Goal: Transaction & Acquisition: Download file/media

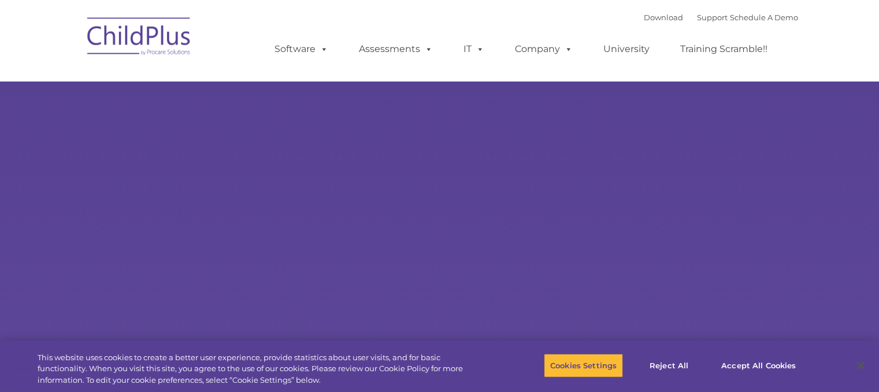
select select "MEDIUM"
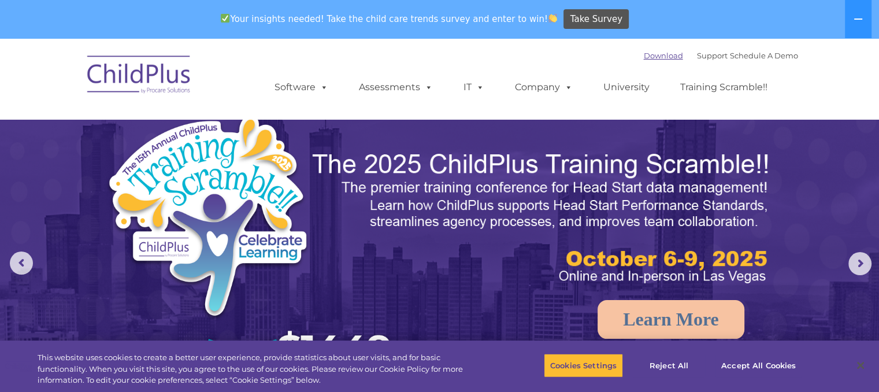
click at [646, 56] on link "Download" at bounding box center [663, 55] width 39 height 9
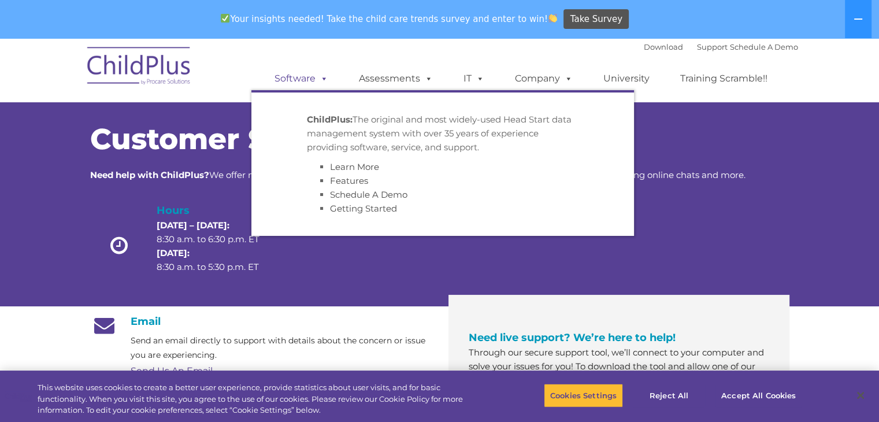
click at [305, 80] on link "Software" at bounding box center [301, 78] width 77 height 23
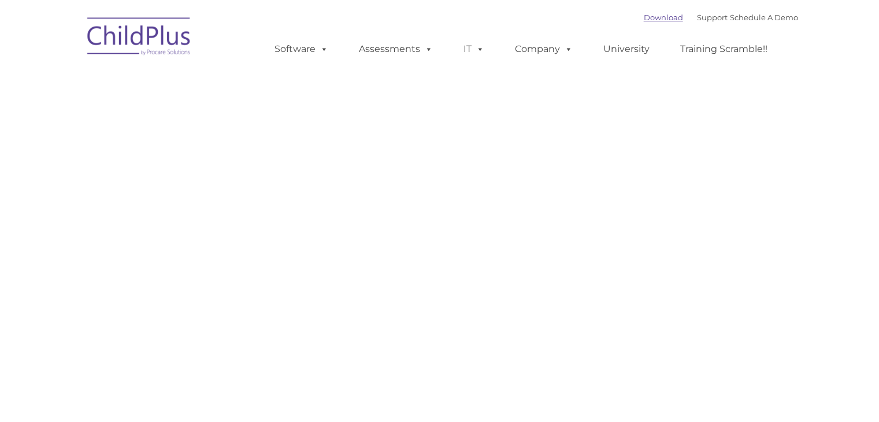
type input ""
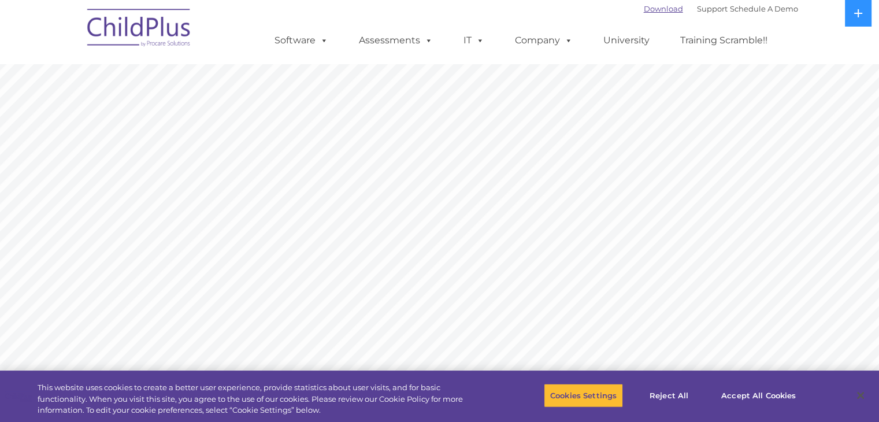
click at [645, 14] on div "Download Support | Schedule A Demo " at bounding box center [721, 8] width 154 height 17
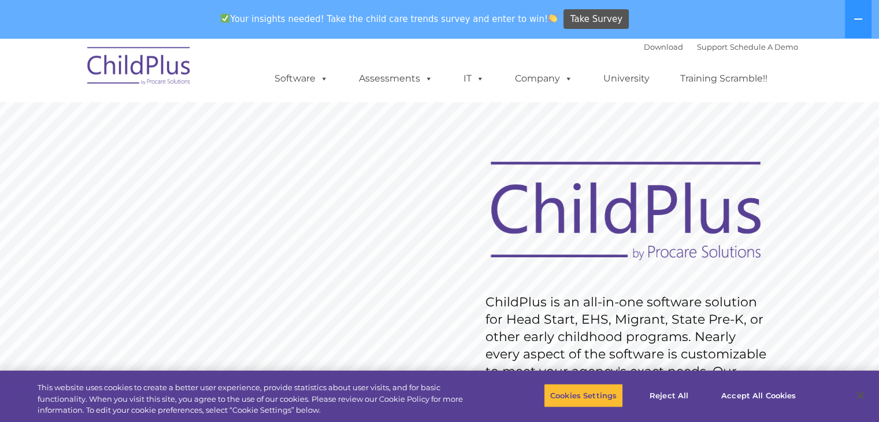
click at [646, 8] on div "Your insights needed! Take the child care trends survey and enter to win! Take …" at bounding box center [423, 20] width 847 height 38
click at [649, 47] on link "Download" at bounding box center [663, 46] width 39 height 9
